Goal: Transaction & Acquisition: Purchase product/service

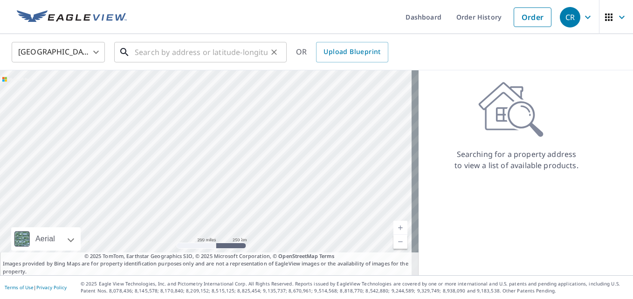
click at [230, 53] on input "text" at bounding box center [201, 52] width 133 height 26
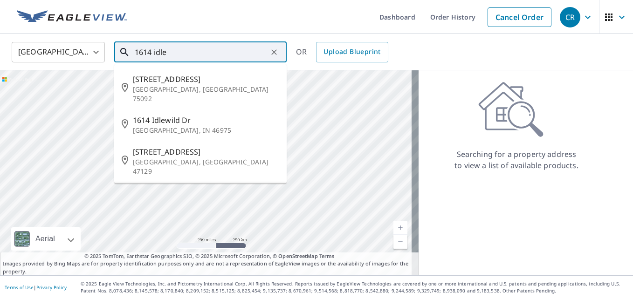
click at [198, 187] on span "[STREET_ADDRESS]" at bounding box center [206, 192] width 146 height 11
type input "[STREET_ADDRESS]"
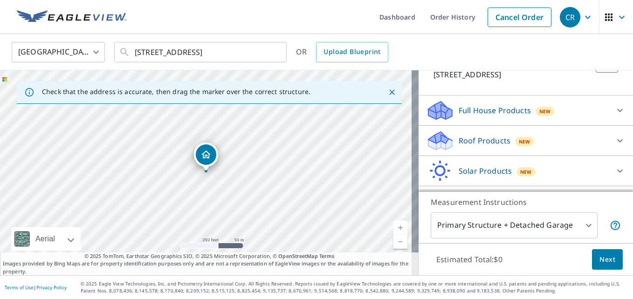
scroll to position [108, 0]
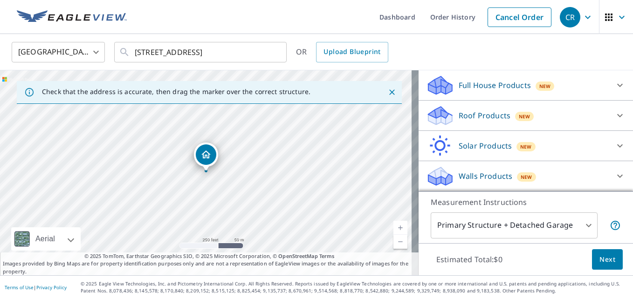
click at [528, 120] on div "Roof Products New" at bounding box center [517, 116] width 183 height 22
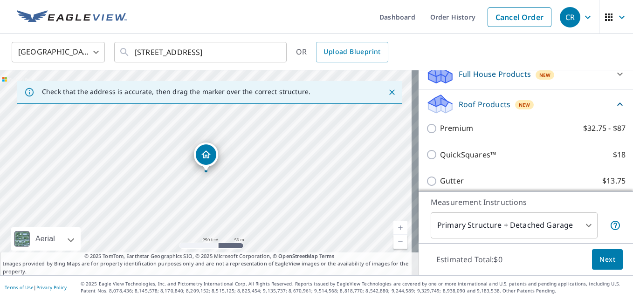
scroll to position [145, 0]
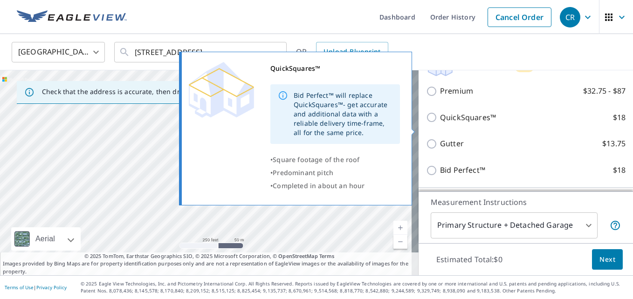
click at [427, 123] on input "QuickSquares™ $18" at bounding box center [433, 117] width 14 height 11
checkbox input "true"
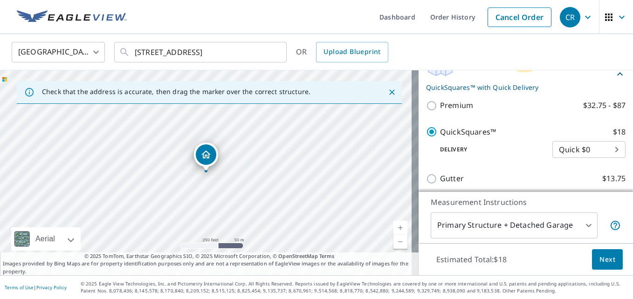
click at [388, 91] on icon "Close" at bounding box center [391, 92] width 9 height 9
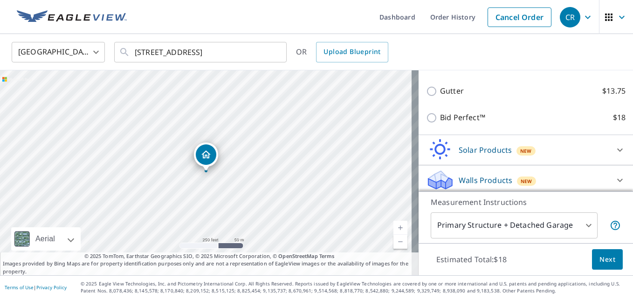
scroll to position [233, 0]
click at [449, 21] on link "Order History" at bounding box center [453, 17] width 60 height 34
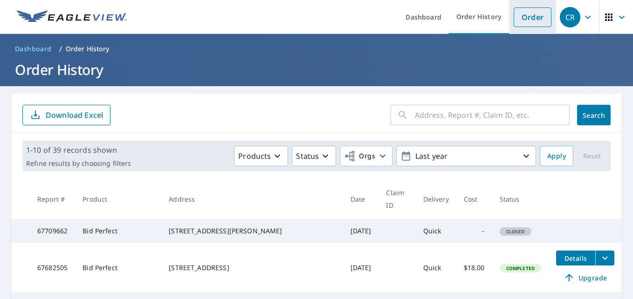
click at [521, 21] on link "Order" at bounding box center [533, 17] width 38 height 20
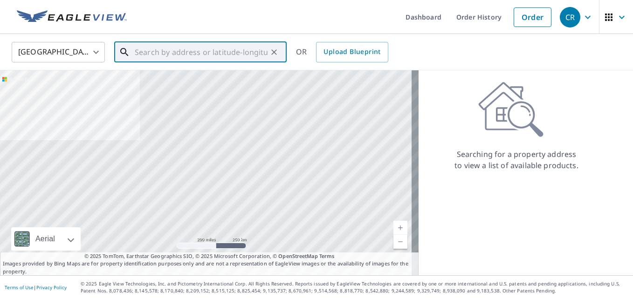
click at [213, 49] on input "text" at bounding box center [201, 52] width 133 height 26
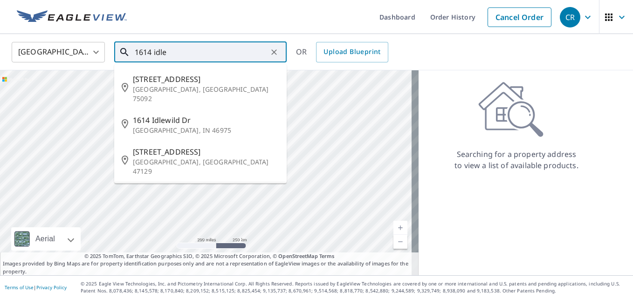
click at [165, 187] on span "[STREET_ADDRESS]" at bounding box center [206, 192] width 146 height 11
type input "[STREET_ADDRESS]"
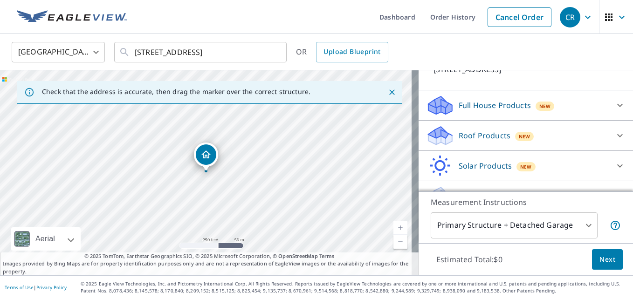
scroll to position [108, 0]
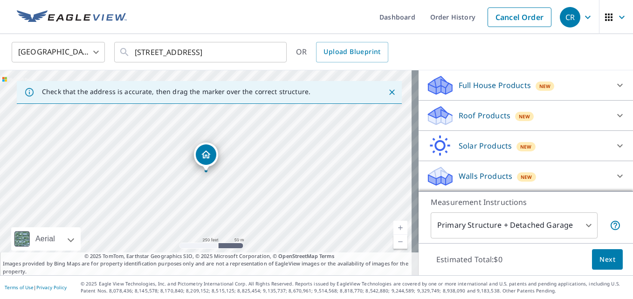
click at [495, 117] on p "Roof Products" at bounding box center [485, 115] width 52 height 11
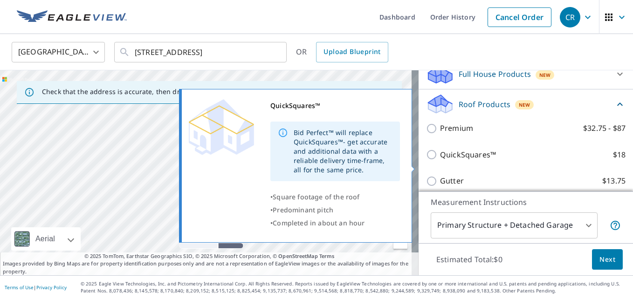
click at [426, 160] on input "QuickSquares™ $18" at bounding box center [433, 154] width 14 height 11
checkbox input "true"
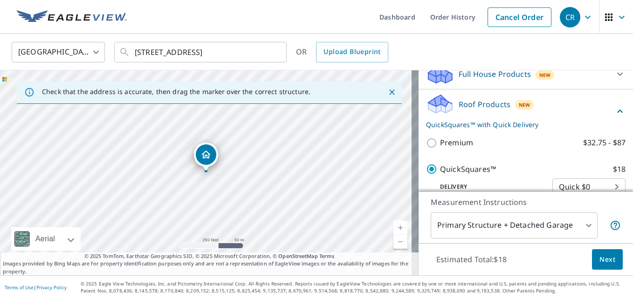
click at [602, 264] on span "Next" at bounding box center [607, 260] width 16 height 12
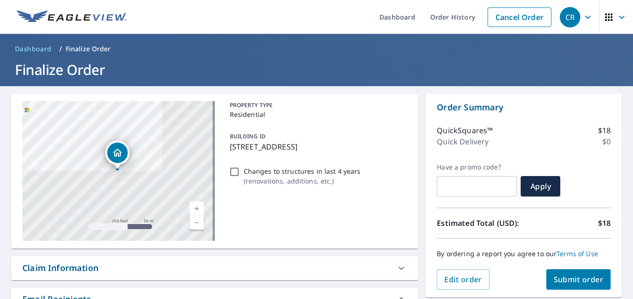
click at [574, 274] on button "Submit order" at bounding box center [578, 279] width 65 height 21
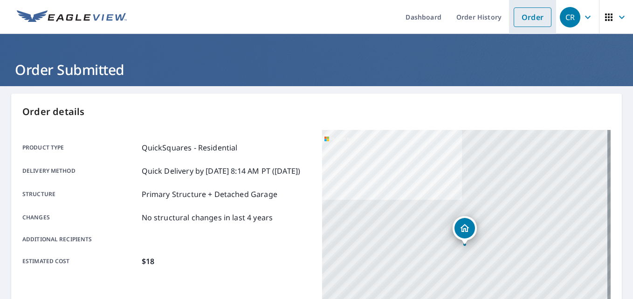
click at [537, 19] on link "Order" at bounding box center [533, 17] width 38 height 20
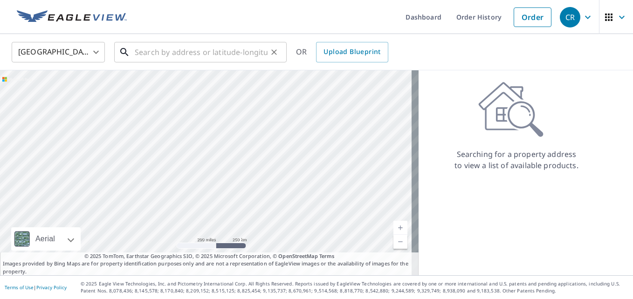
click at [227, 49] on input "text" at bounding box center [201, 52] width 133 height 26
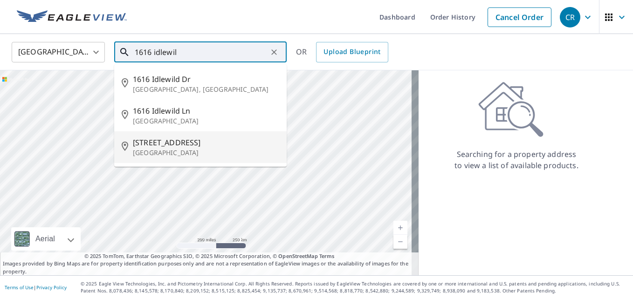
click at [174, 150] on p "[GEOGRAPHIC_DATA]" at bounding box center [206, 152] width 146 height 9
type input "[STREET_ADDRESS]"
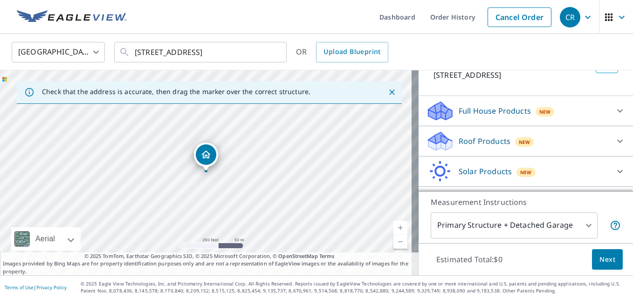
scroll to position [73, 0]
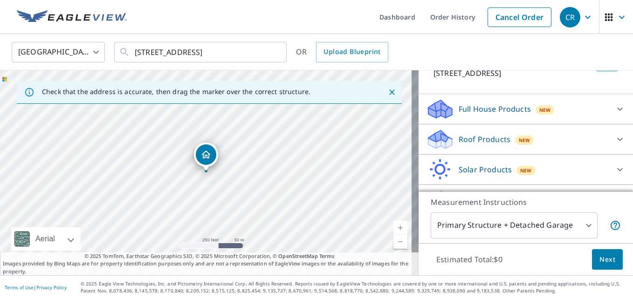
click at [471, 155] on div "Roof Products New Premium $32.75 - $87 QuickSquares™ $18 Gutter $13.75 Bid Perf…" at bounding box center [526, 139] width 214 height 30
click at [467, 145] on p "Roof Products" at bounding box center [485, 139] width 52 height 11
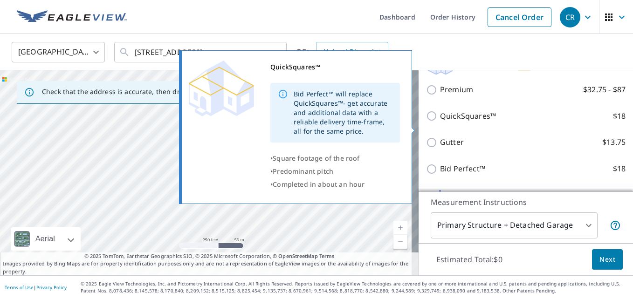
click at [426, 122] on input "QuickSquares™ $18" at bounding box center [433, 115] width 14 height 11
checkbox input "true"
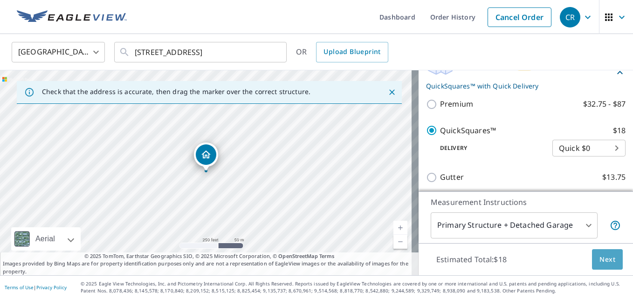
click at [608, 256] on button "Next" at bounding box center [607, 259] width 31 height 21
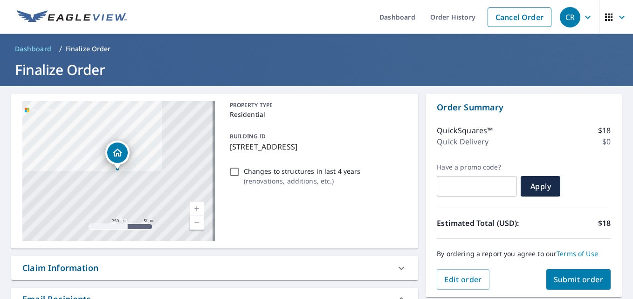
click at [577, 275] on span "Submit order" at bounding box center [579, 279] width 50 height 10
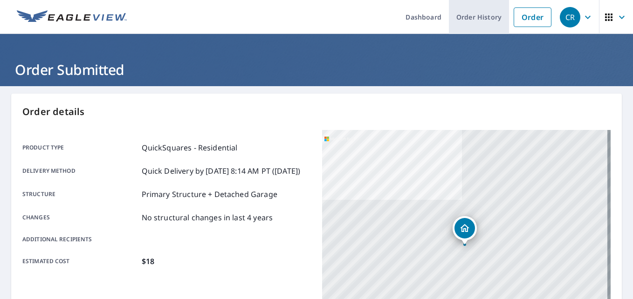
click at [457, 13] on link "Order History" at bounding box center [479, 17] width 60 height 34
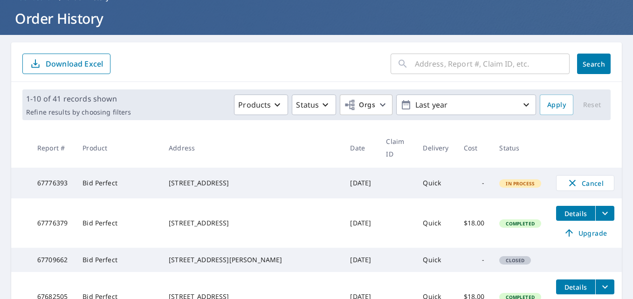
scroll to position [52, 0]
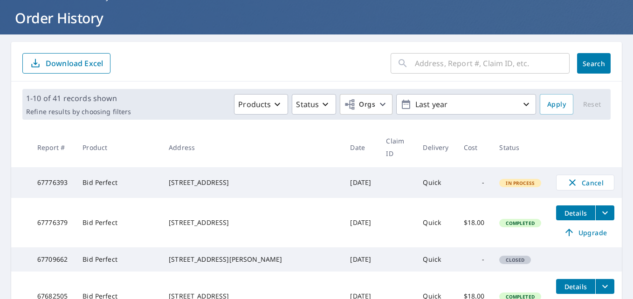
click at [562, 209] on span "Details" at bounding box center [576, 213] width 28 height 9
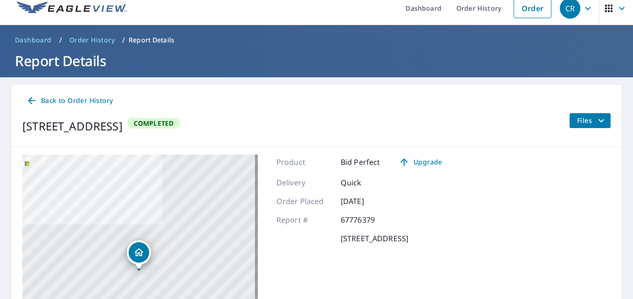
scroll to position [8, 0]
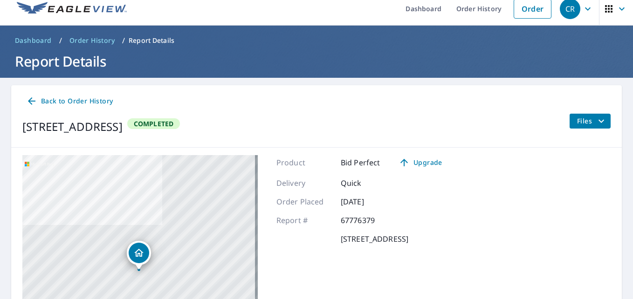
click at [578, 125] on span "Files" at bounding box center [592, 121] width 30 height 11
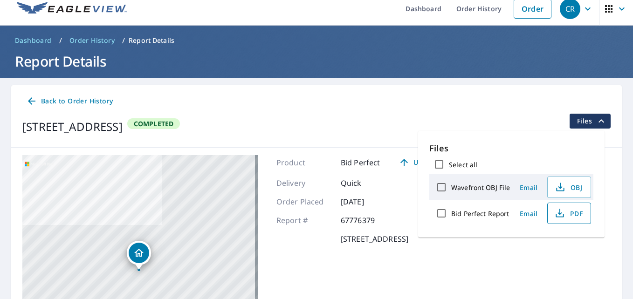
click at [562, 220] on button "PDF" at bounding box center [569, 213] width 44 height 21
click at [480, 15] on link "Order History" at bounding box center [479, 9] width 60 height 34
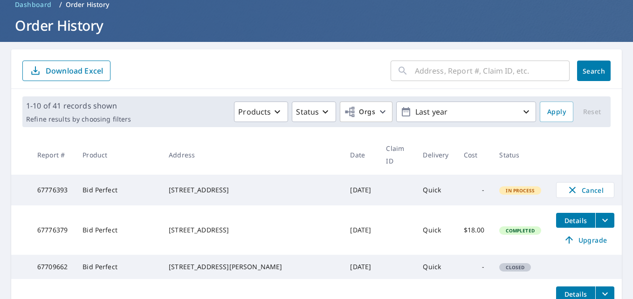
scroll to position [45, 0]
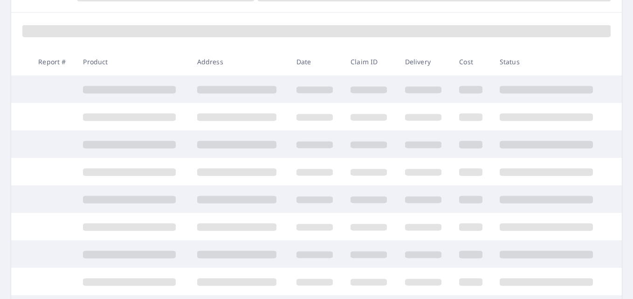
scroll to position [122, 0]
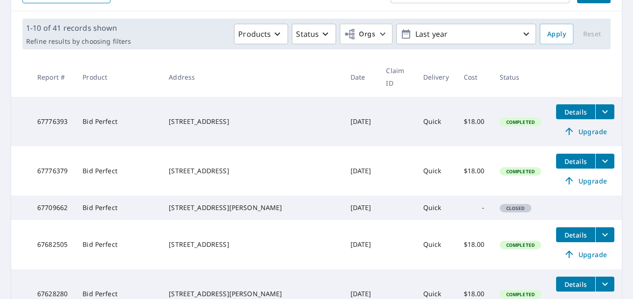
click at [599, 106] on icon "filesDropdownBtn-67776393" at bounding box center [604, 111] width 11 height 11
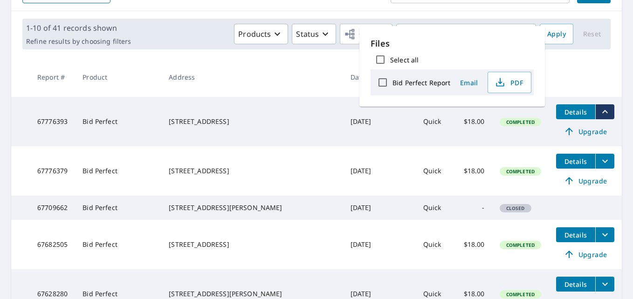
click at [496, 71] on div "Bid Perfect Report Email PDF" at bounding box center [452, 82] width 163 height 26
click at [498, 75] on button "PDF" at bounding box center [509, 82] width 44 height 21
